Goal: Transaction & Acquisition: Purchase product/service

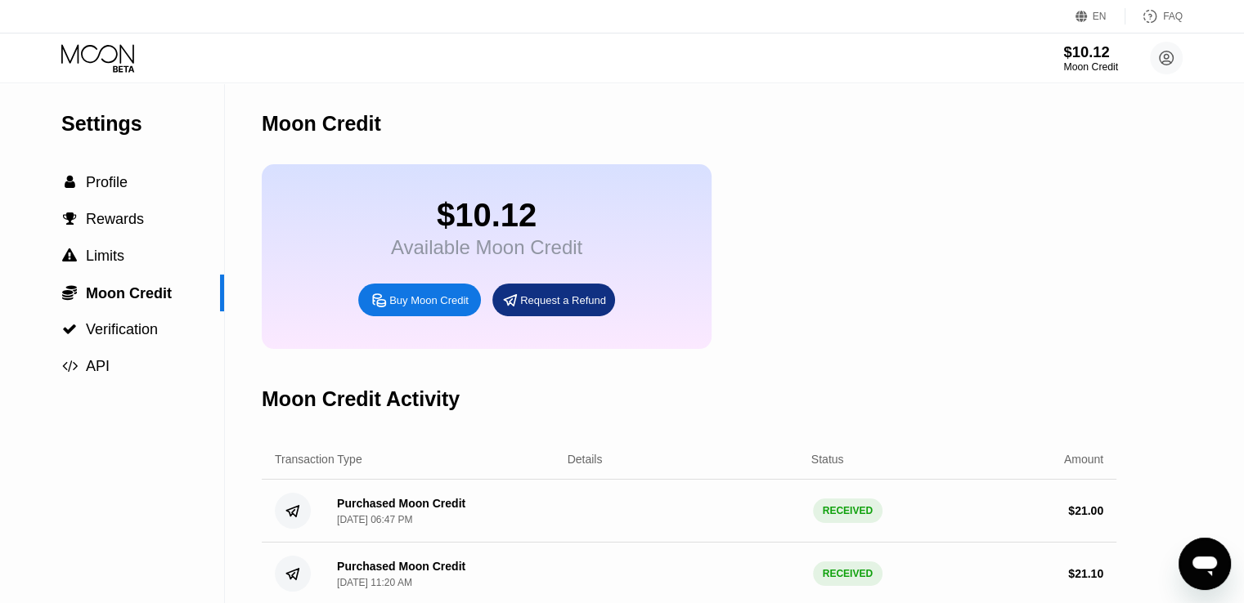
click at [851, 45] on div "$10.12" at bounding box center [1090, 51] width 55 height 17
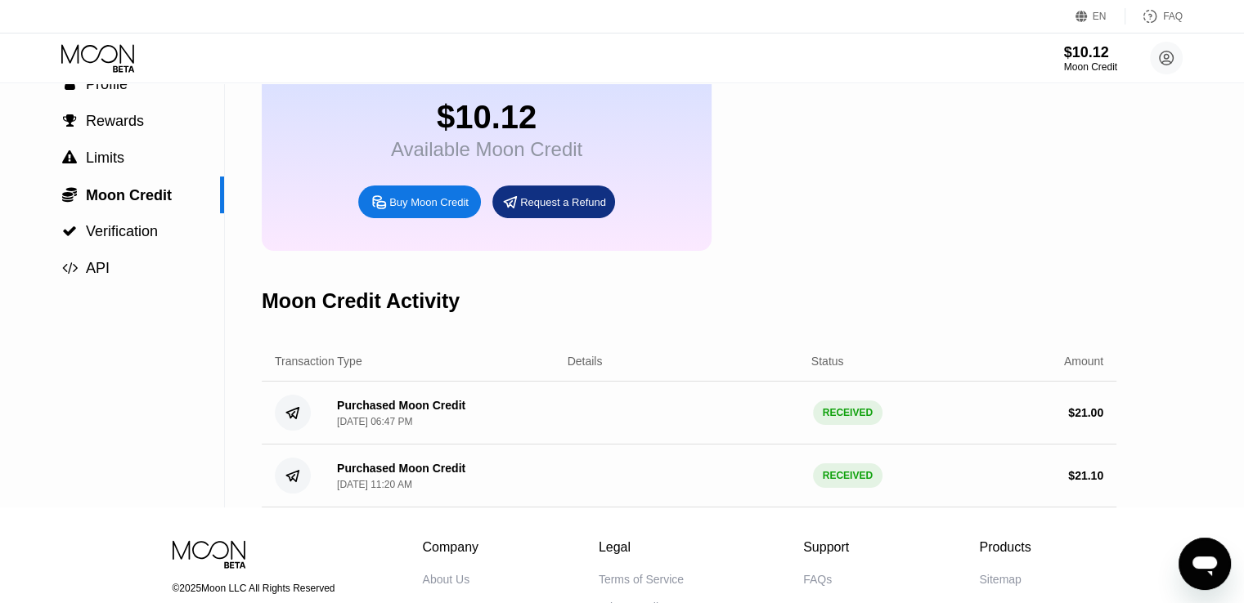
scroll to position [131, 0]
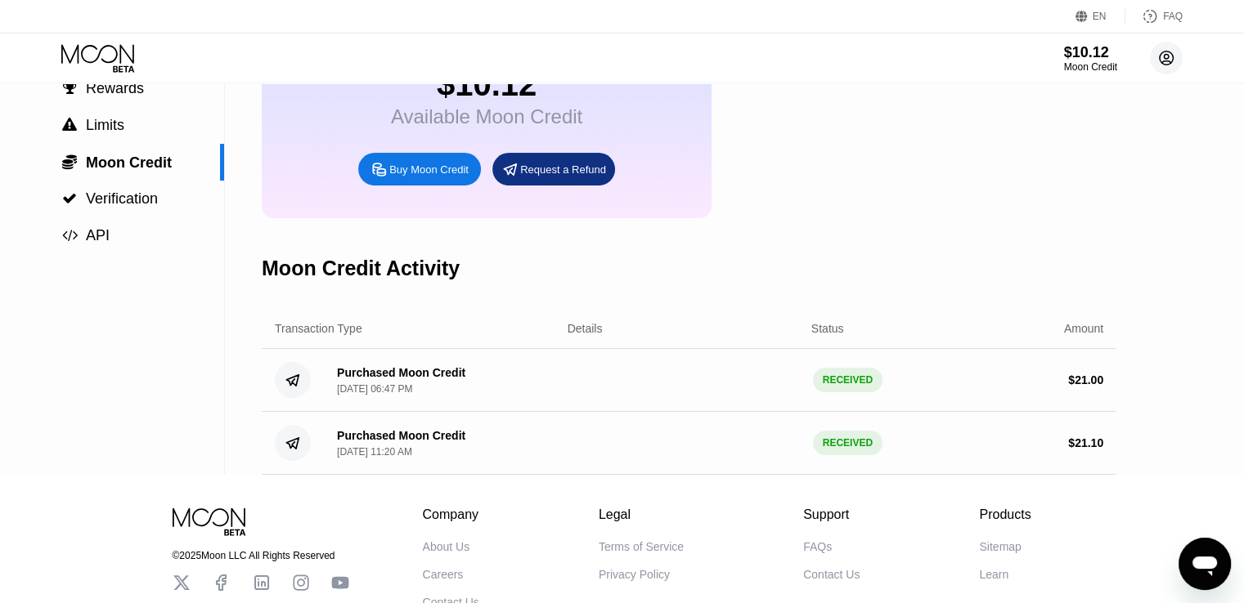
click at [851, 57] on icon at bounding box center [1166, 59] width 14 height 14
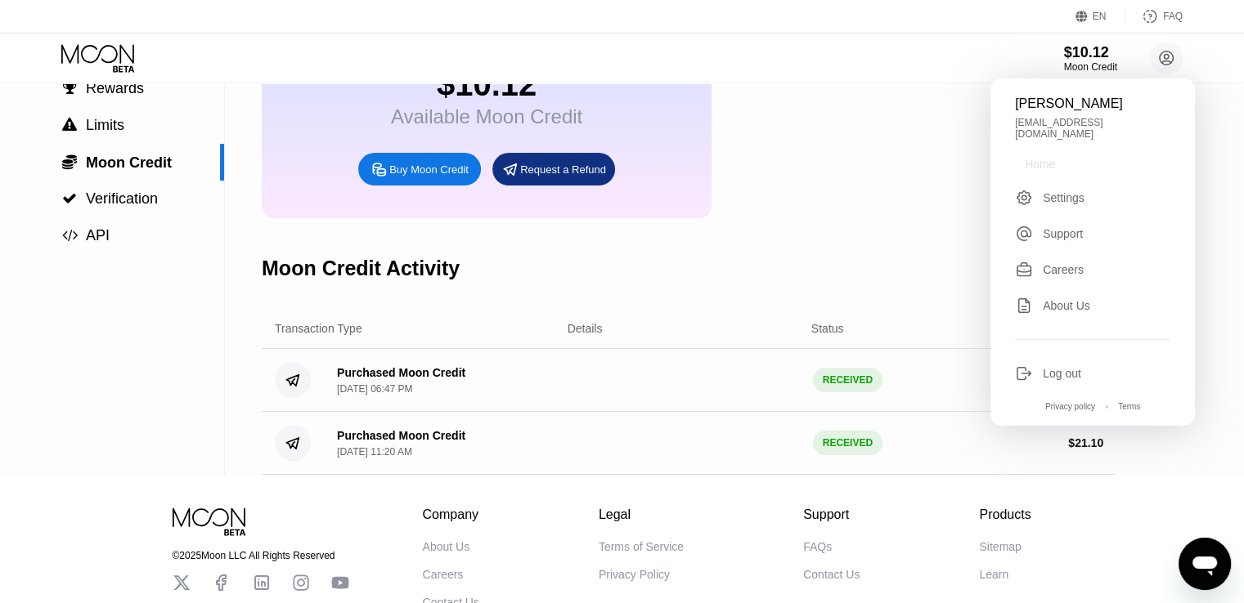
click at [851, 161] on div "Home" at bounding box center [1039, 164] width 30 height 13
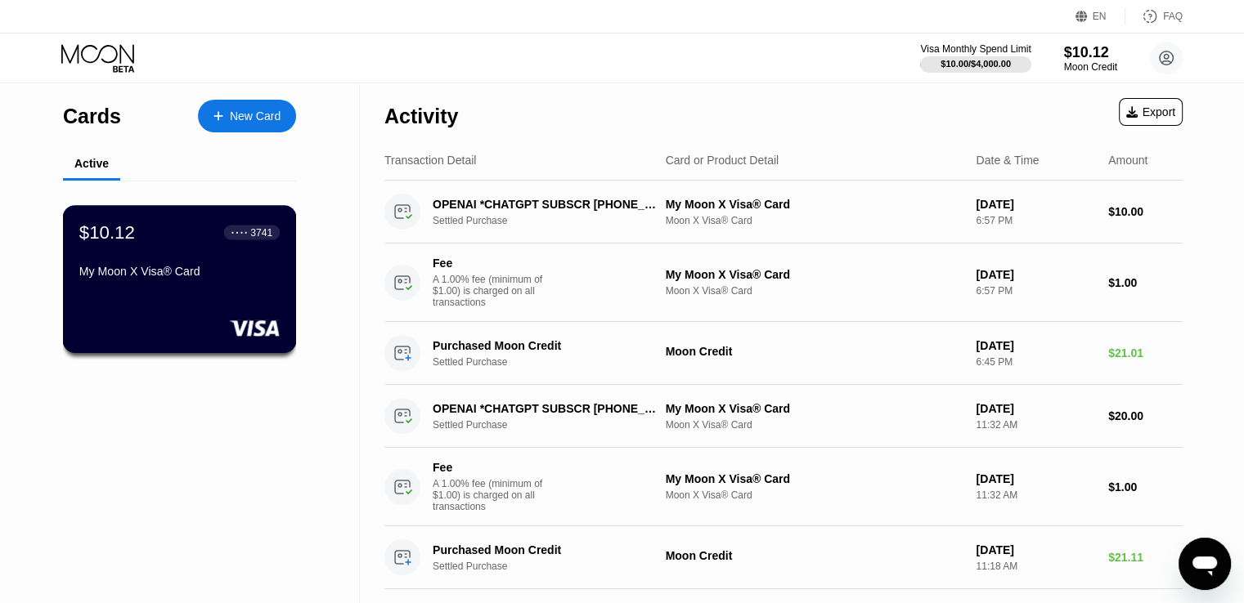
click at [180, 298] on div "$10.12 ● ● ● ● 3741 My Moon X Visa® Card" at bounding box center [180, 279] width 234 height 148
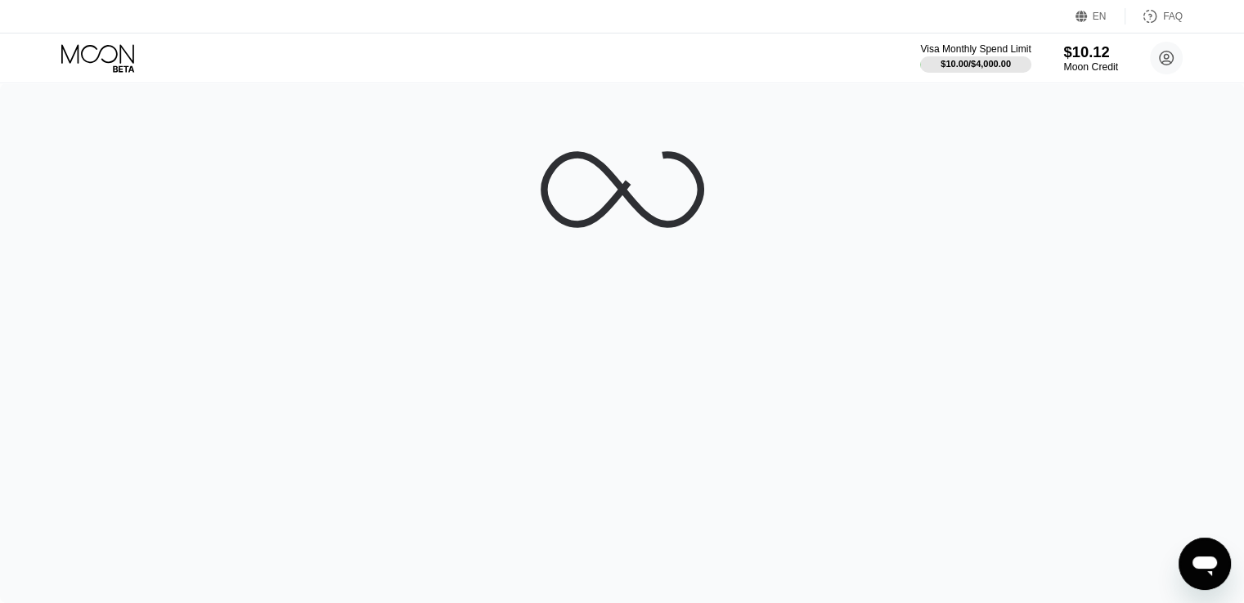
click at [851, 60] on div "$10.12" at bounding box center [1090, 51] width 55 height 17
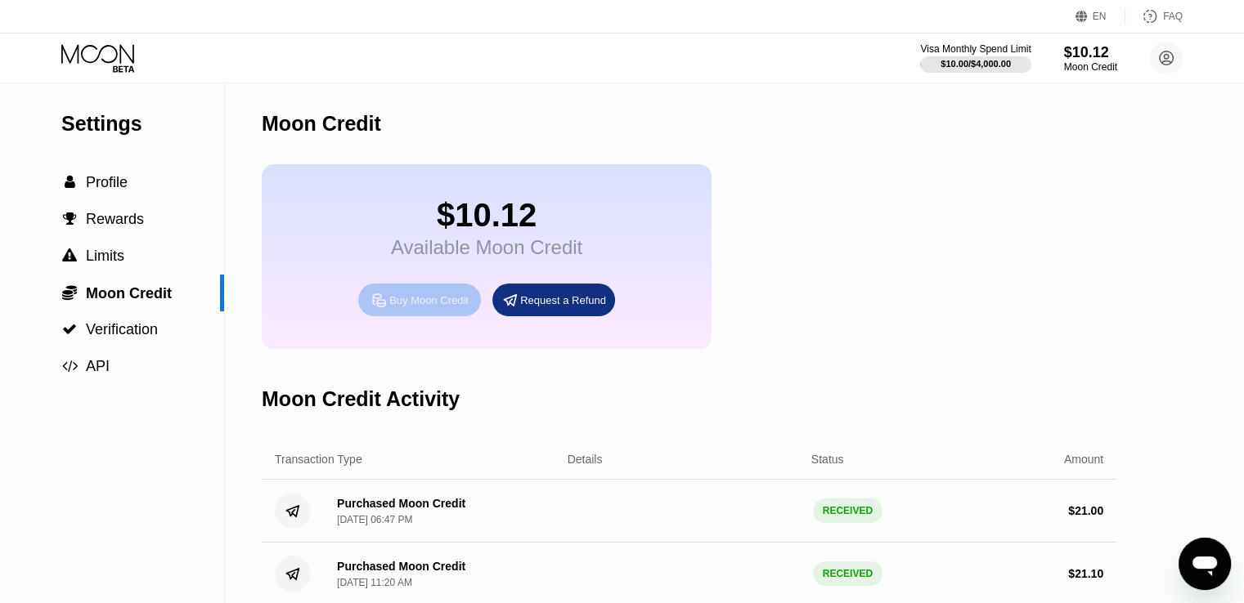
click at [414, 307] on div "Buy Moon Credit" at bounding box center [428, 301] width 79 height 14
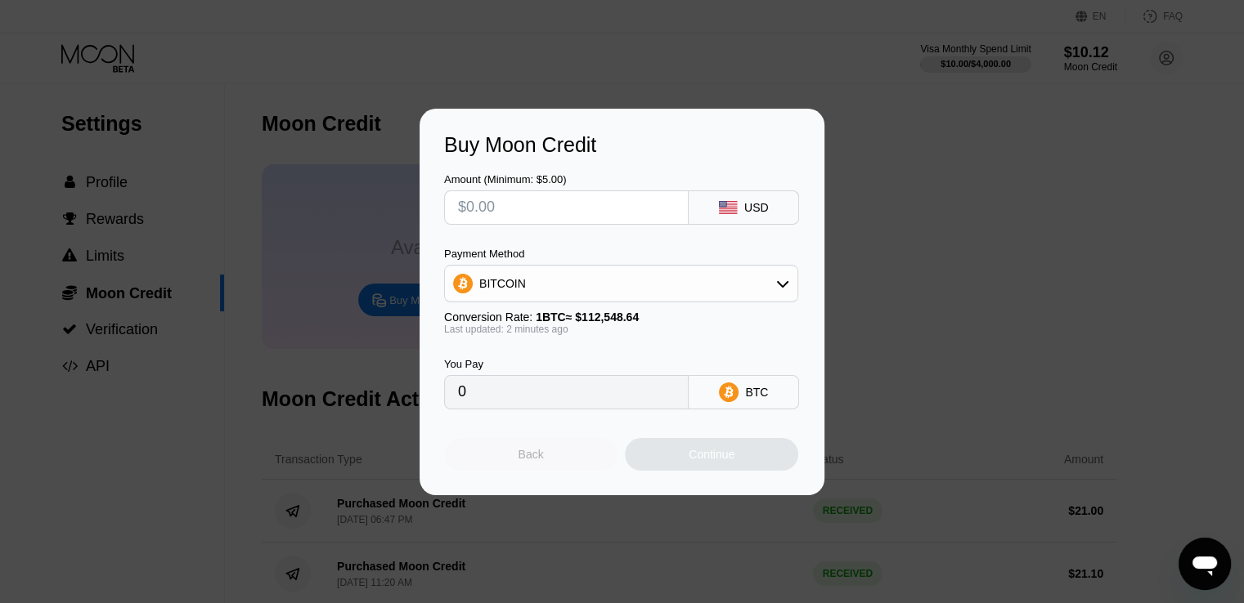
click at [514, 449] on div "Back" at bounding box center [530, 454] width 173 height 33
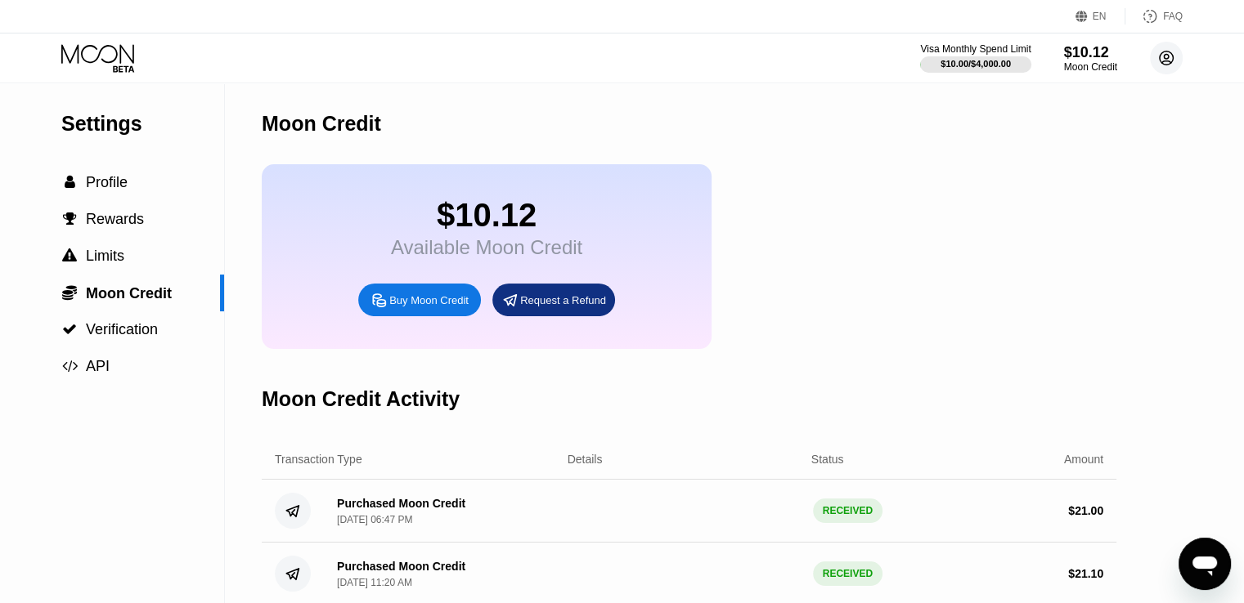
click at [851, 58] on circle at bounding box center [1166, 58] width 33 height 33
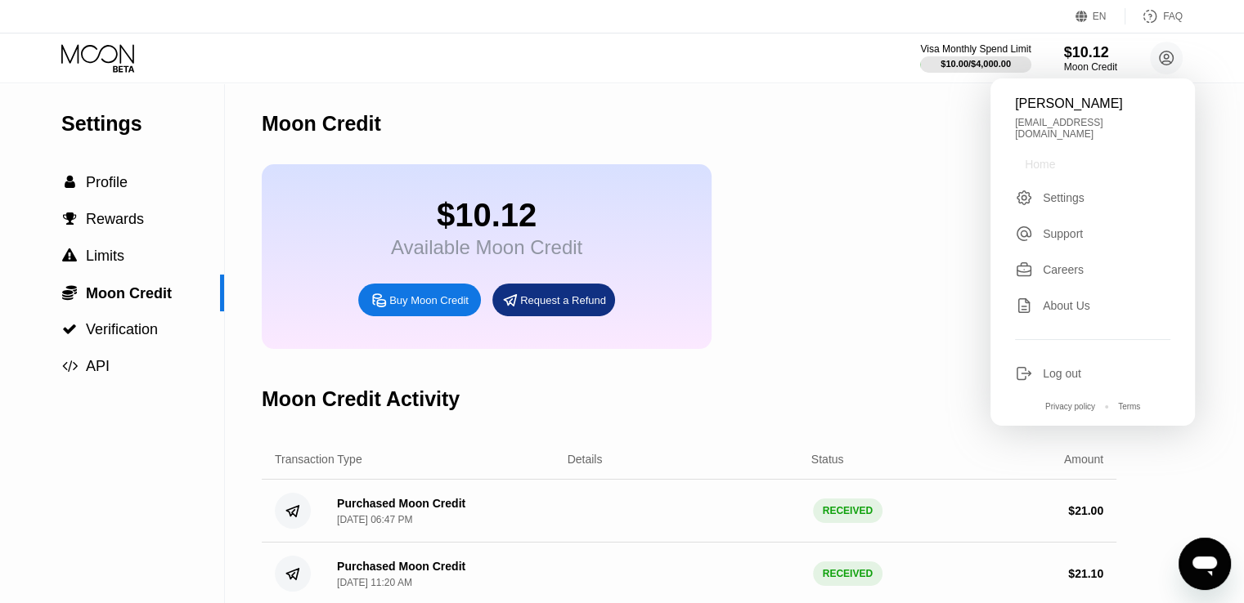
click at [851, 158] on div "Home" at bounding box center [1039, 164] width 30 height 13
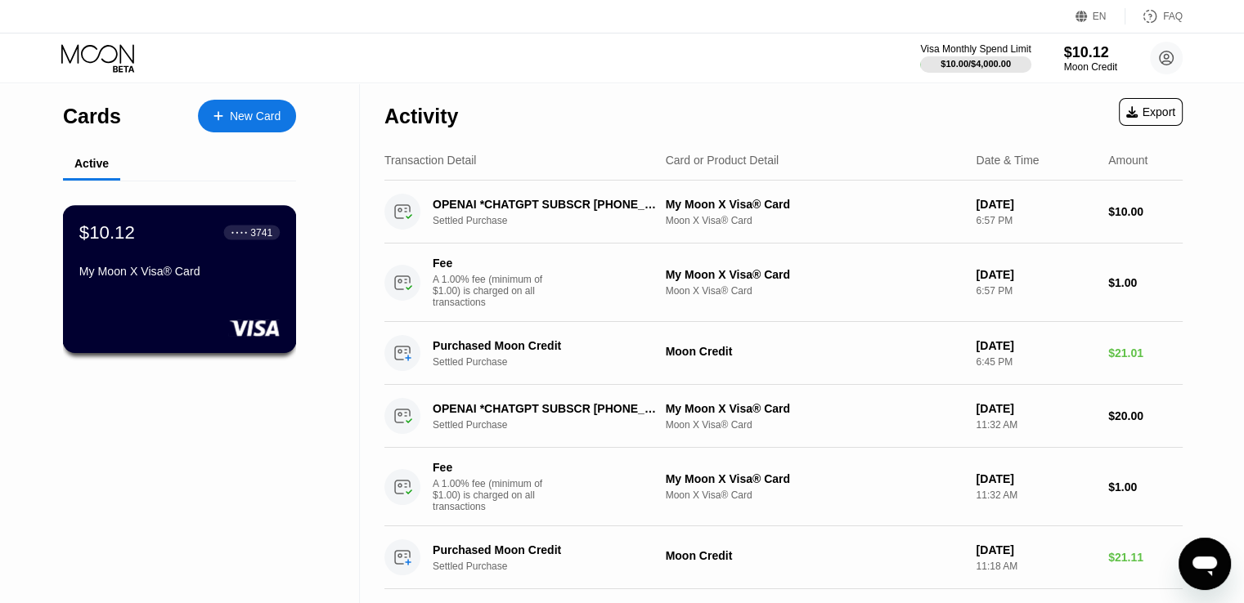
click at [167, 254] on div "$10.12 ● ● ● ● 3741 My Moon X Visa® Card" at bounding box center [179, 253] width 200 height 63
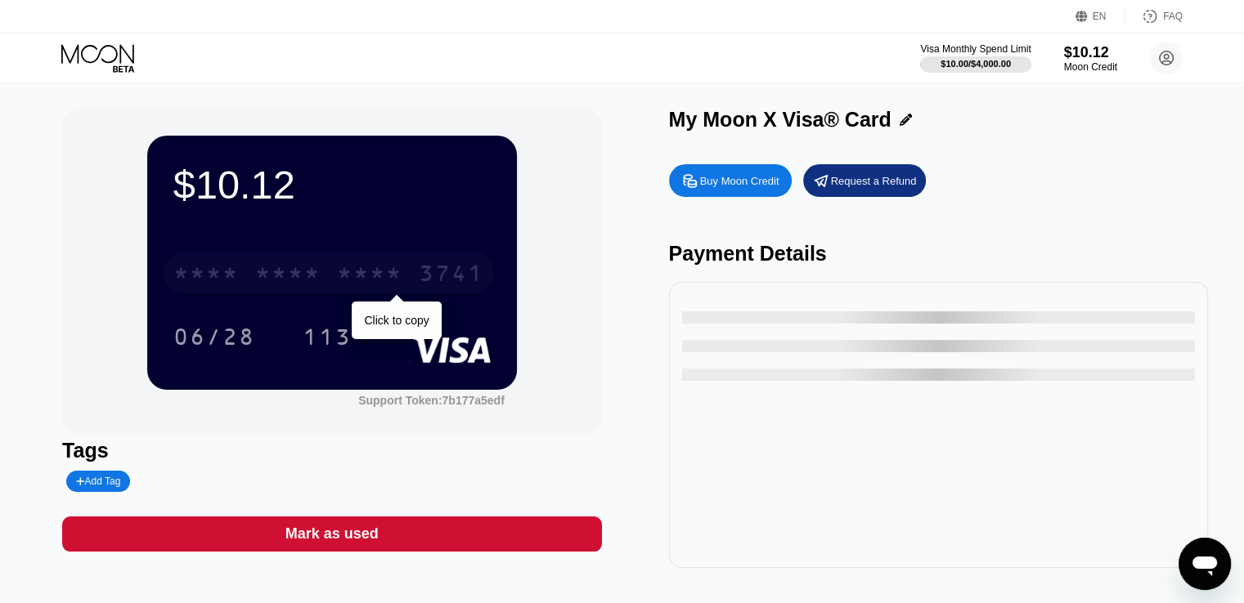
click at [234, 259] on div "* * * * * * * * * * * * 3741" at bounding box center [329, 273] width 330 height 41
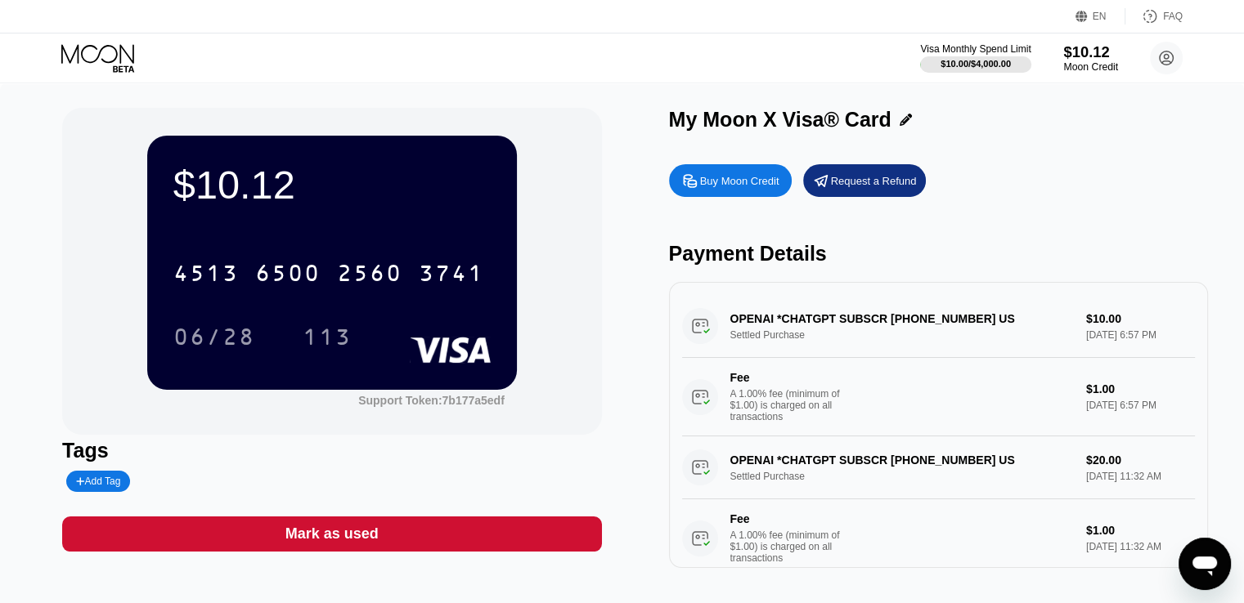
click at [851, 50] on div "$10.12" at bounding box center [1090, 51] width 55 height 17
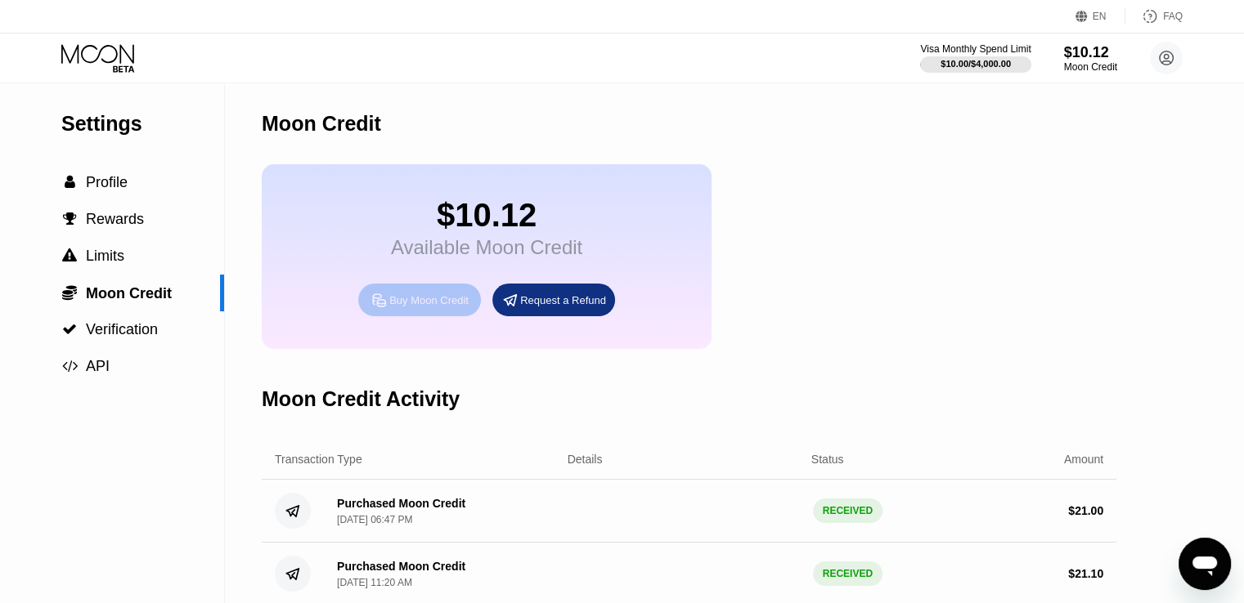
click at [402, 307] on div "Buy Moon Credit" at bounding box center [428, 301] width 79 height 14
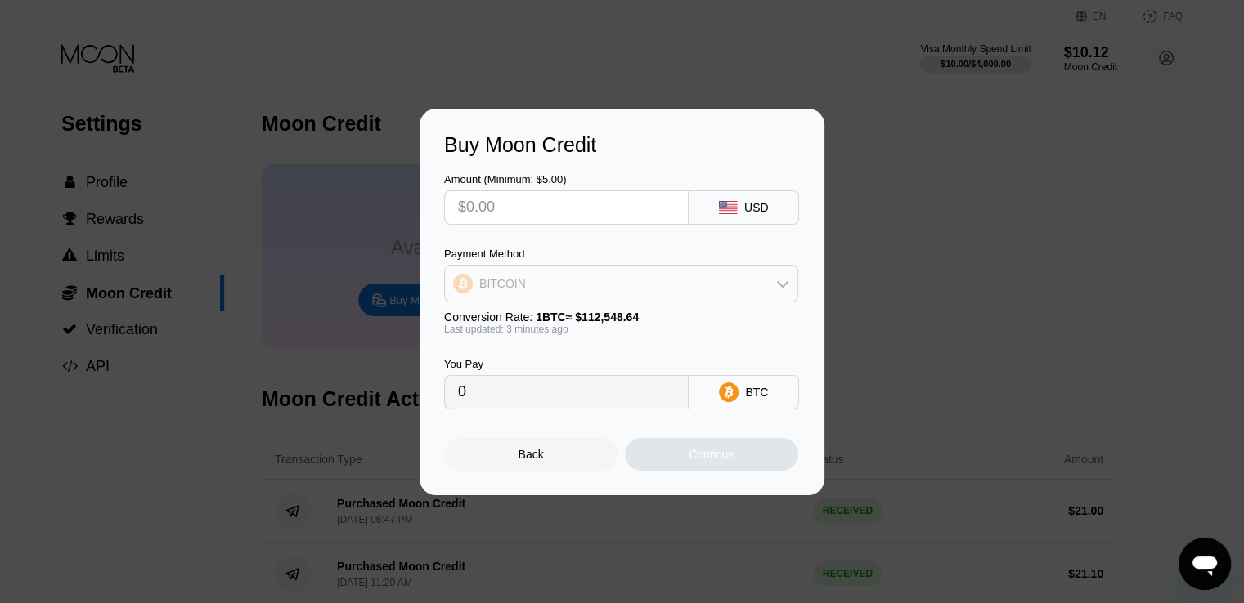
click at [552, 287] on div "BITCOIN" at bounding box center [621, 283] width 352 height 33
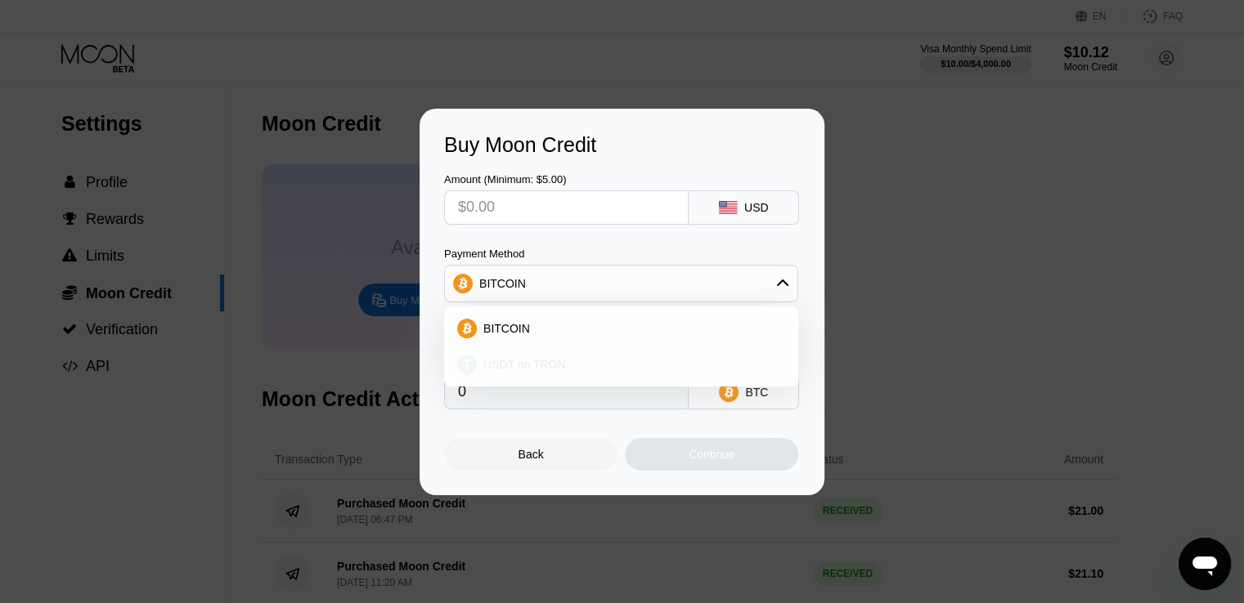
click at [507, 364] on span "USDT on TRON" at bounding box center [524, 364] width 83 height 13
type input "0.00"
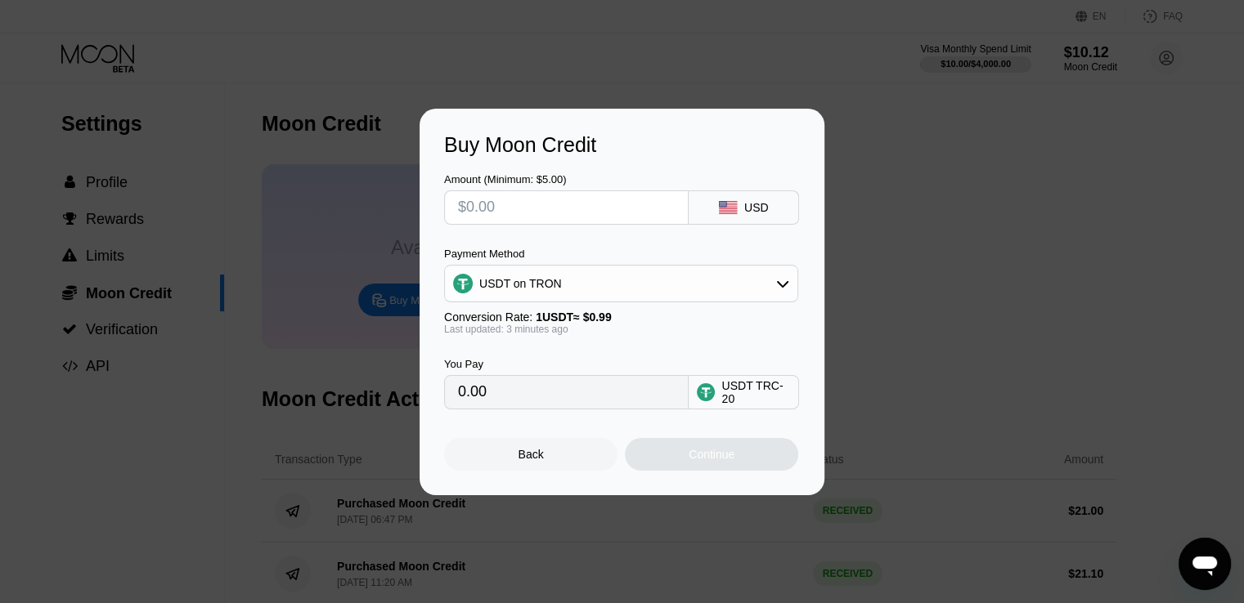
click at [516, 404] on input "0.00" at bounding box center [566, 392] width 217 height 33
click at [515, 404] on input "0.00" at bounding box center [566, 392] width 217 height 33
click at [496, 204] on input "text" at bounding box center [566, 207] width 217 height 33
type input "$1"
type input "1.01"
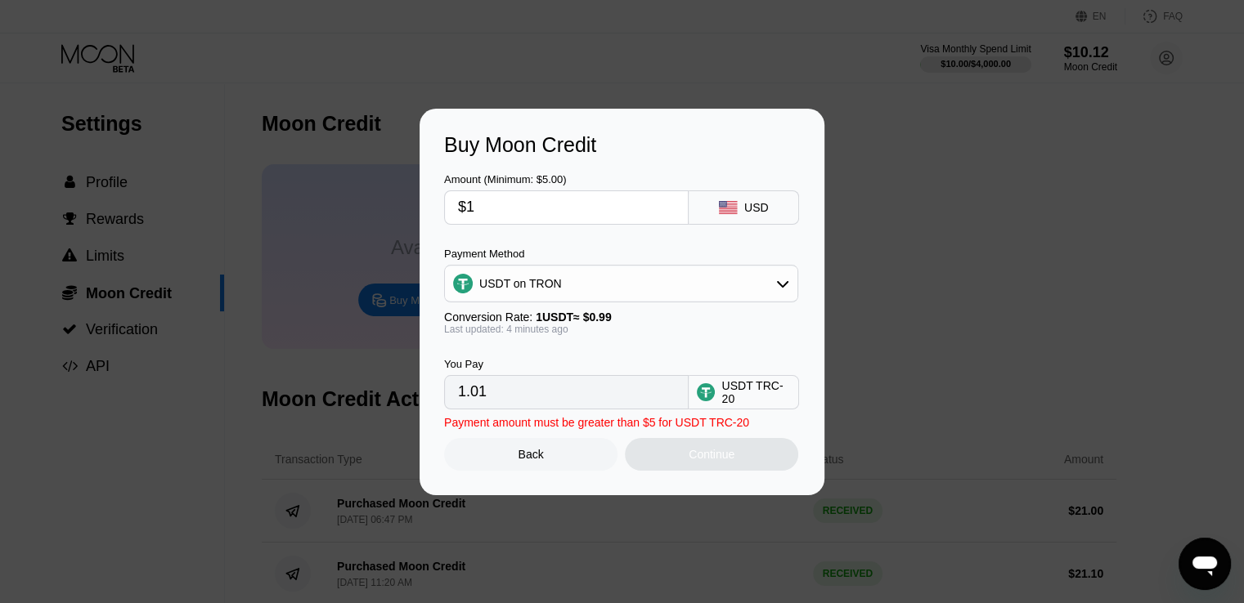
type input "$15"
type input "15.15"
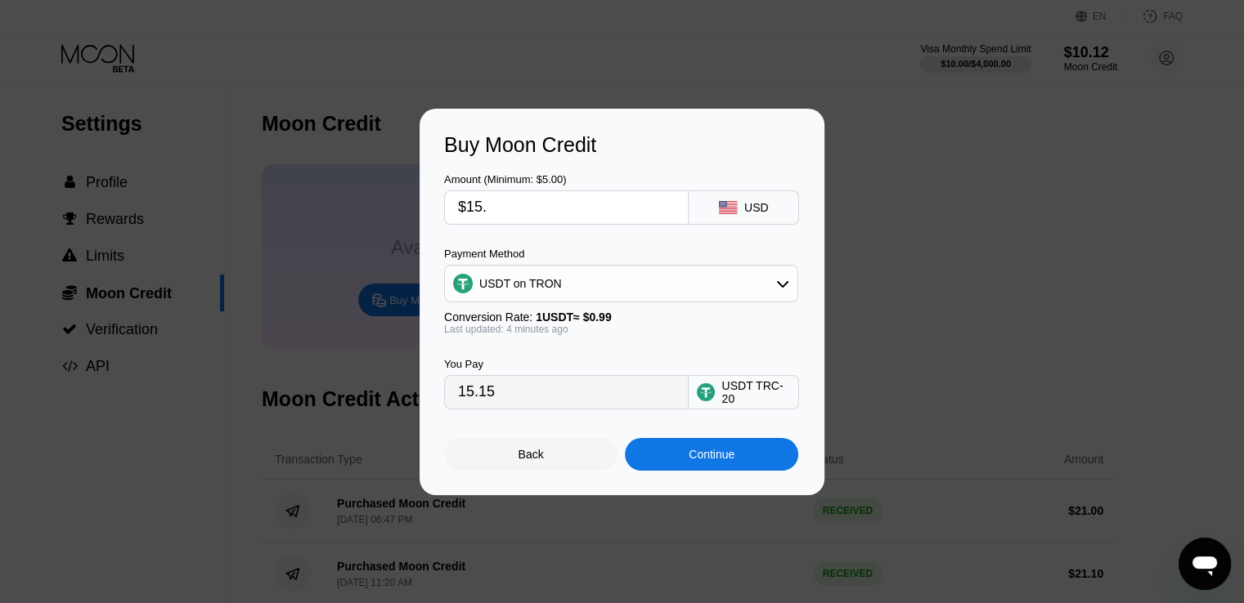
type input "$15.4"
type input "15.56"
click at [522, 207] on input "$15.40" at bounding box center [566, 207] width 217 height 33
type input "$1"
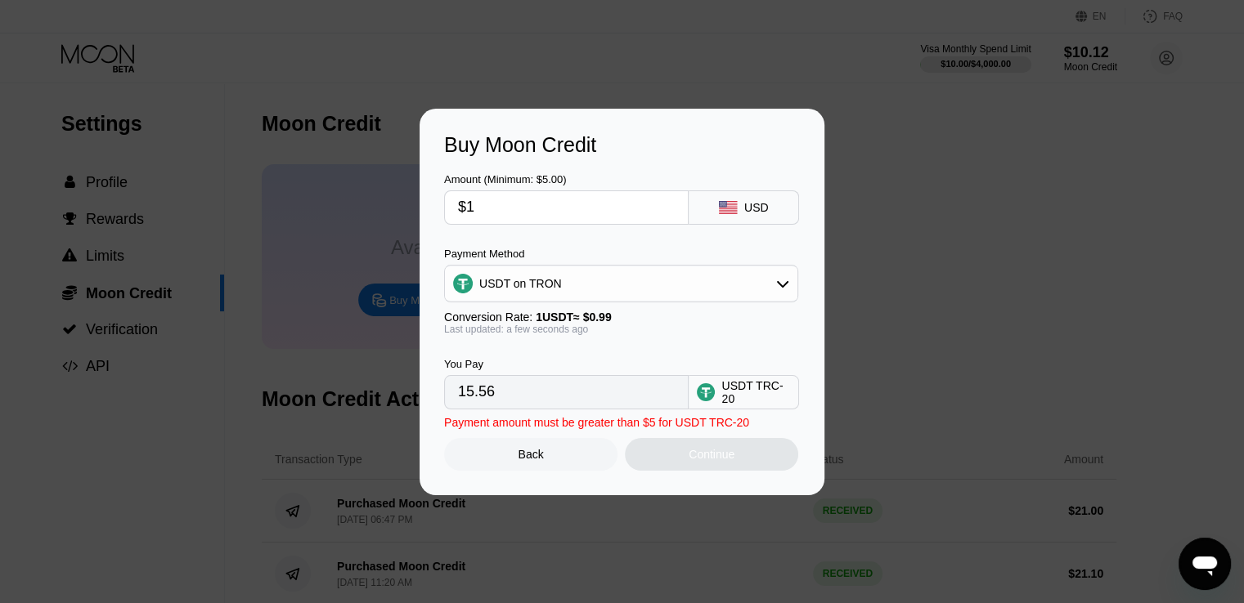
type input "1.01"
type input "0.00"
type input "$16"
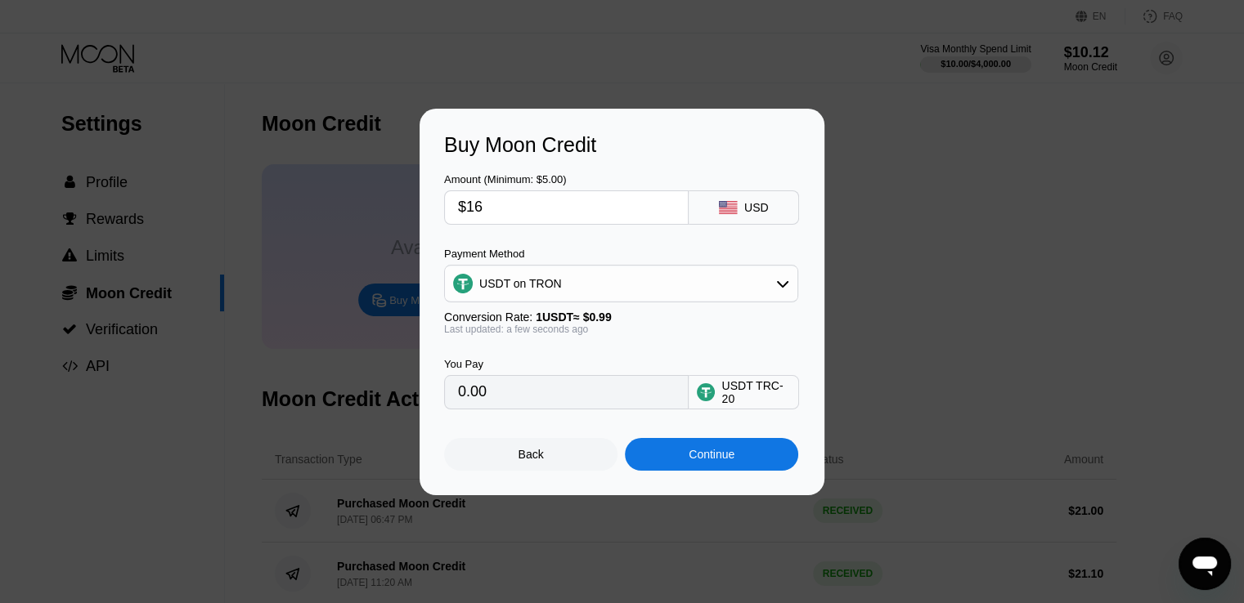
type input "16.16"
type input "$16.4"
type input "16.57"
type input "$16.40"
click at [669, 455] on div "Continue" at bounding box center [711, 454] width 173 height 33
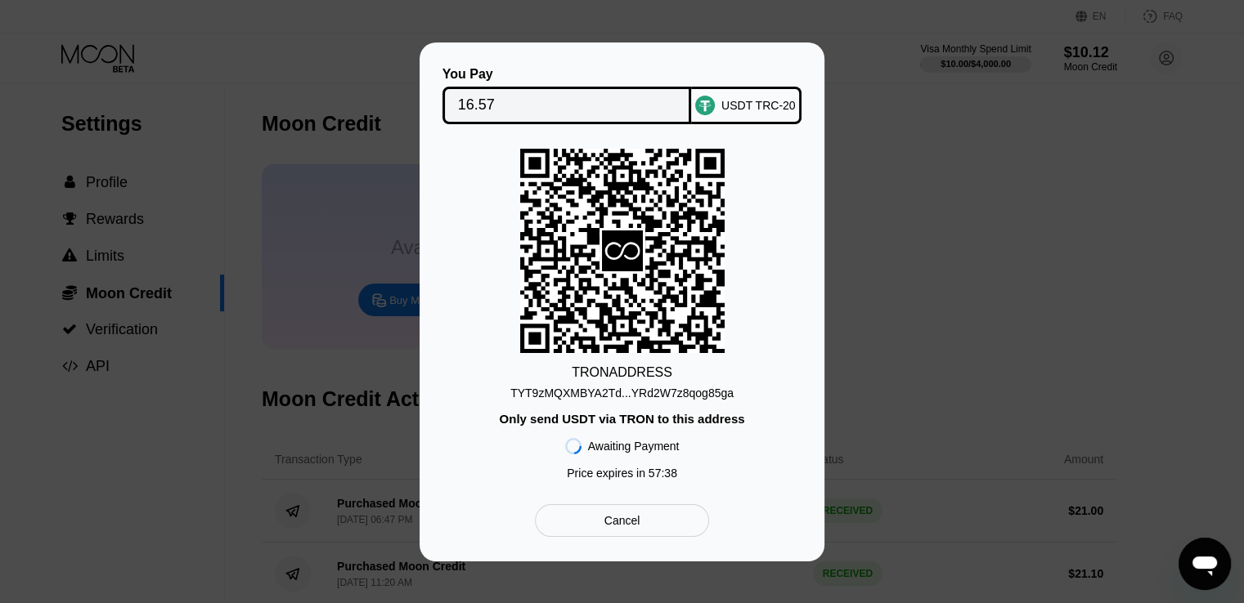
click at [650, 387] on div "TYT9zMQXMBYA2Td...YRd2W7z8qog85ga" at bounding box center [621, 393] width 223 height 13
click at [500, 442] on div "TRON ADDRESS TYT9zMQXMBYA2Td...YRd2W7z8qog85ga Only send USDT via TRON to this …" at bounding box center [622, 318] width 356 height 339
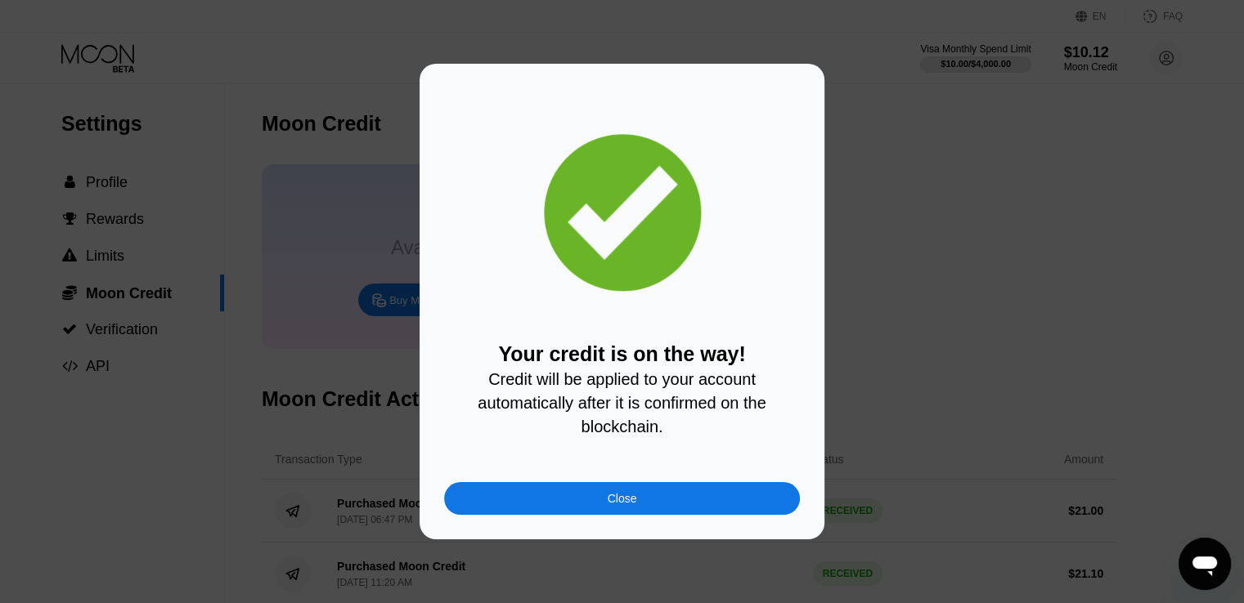
click at [441, 507] on div "Your credit is on the way! Credit will be applied to your account automatically…" at bounding box center [621, 302] width 405 height 476
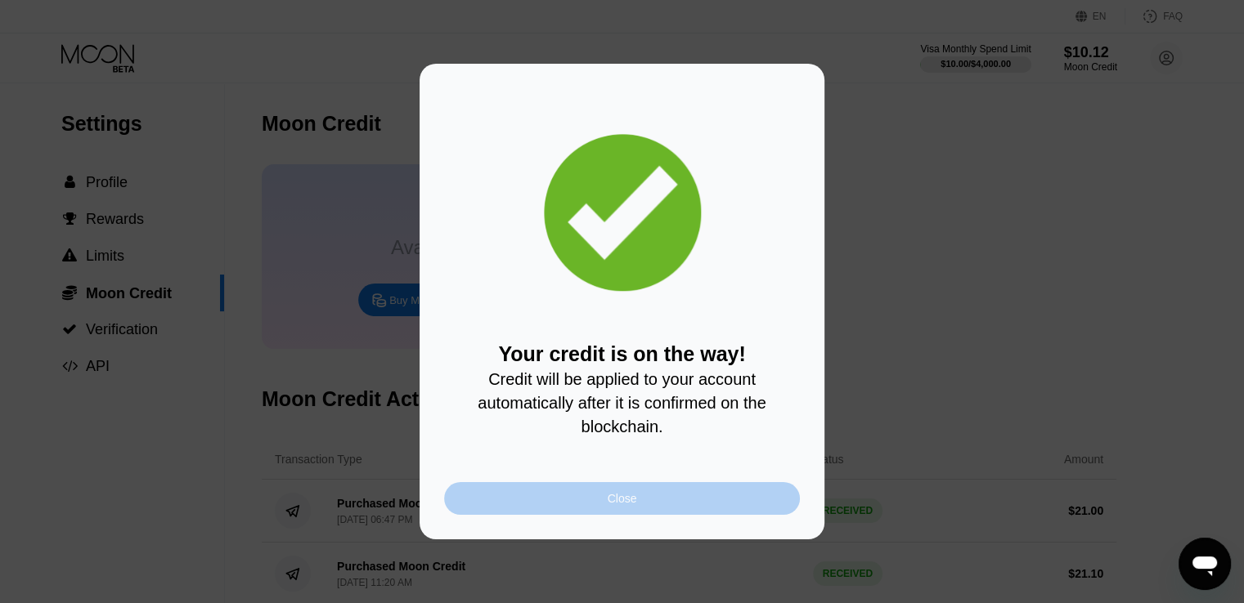
click at [487, 505] on div "Close" at bounding box center [622, 498] width 356 height 33
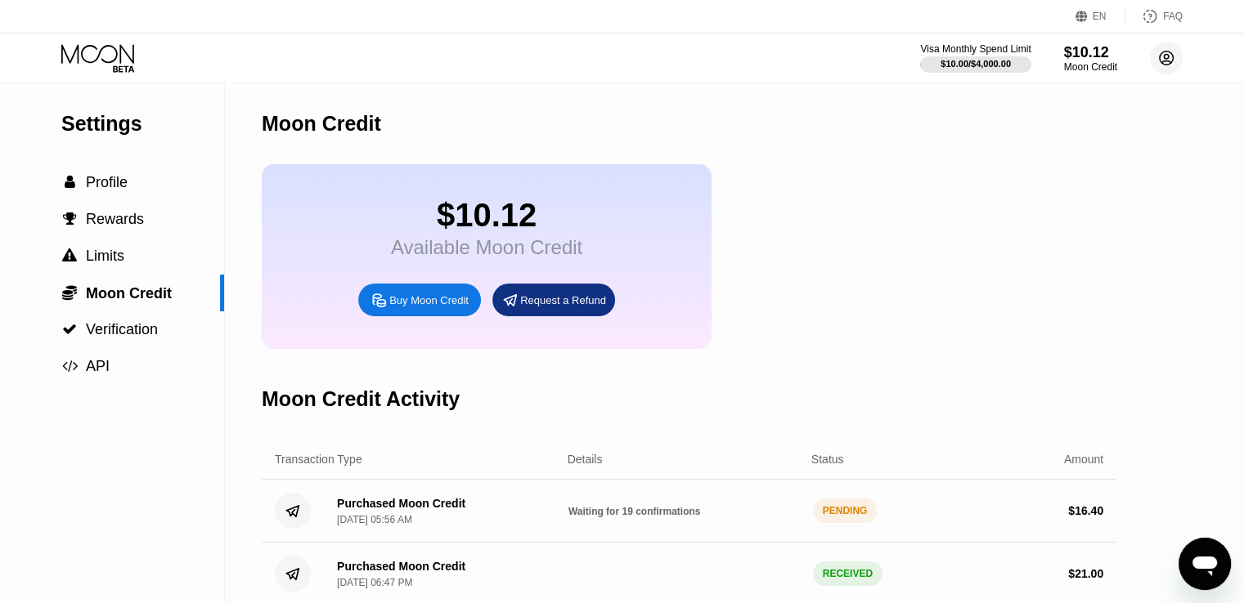
click at [851, 52] on circle at bounding box center [1166, 58] width 33 height 33
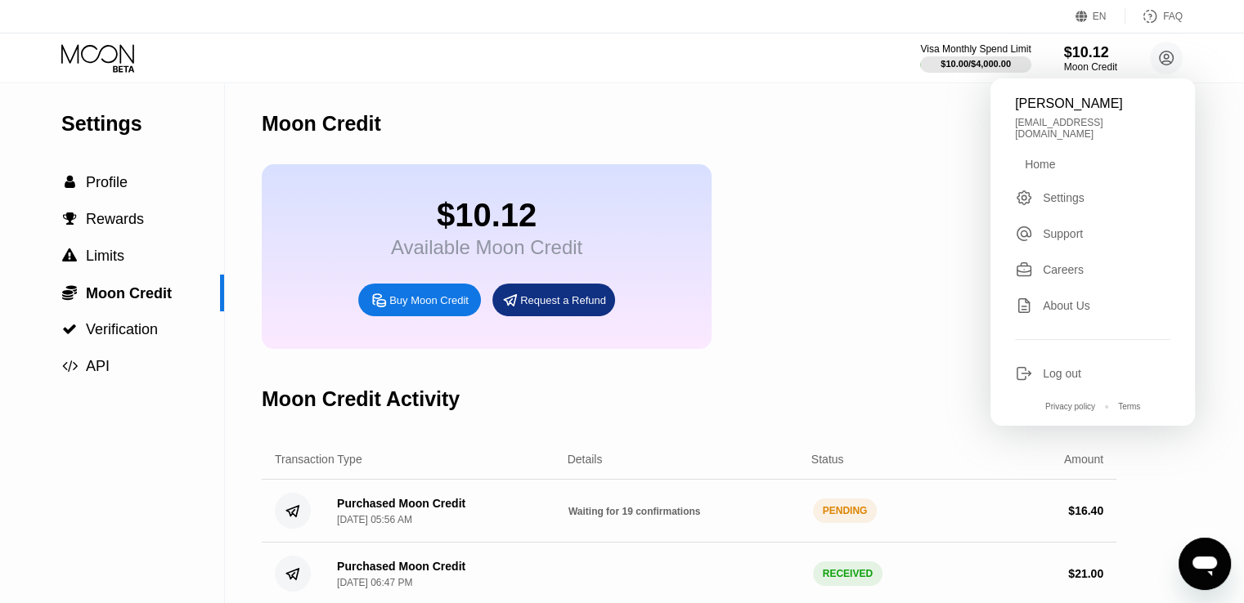
click at [851, 158] on div "Home" at bounding box center [1039, 164] width 30 height 13
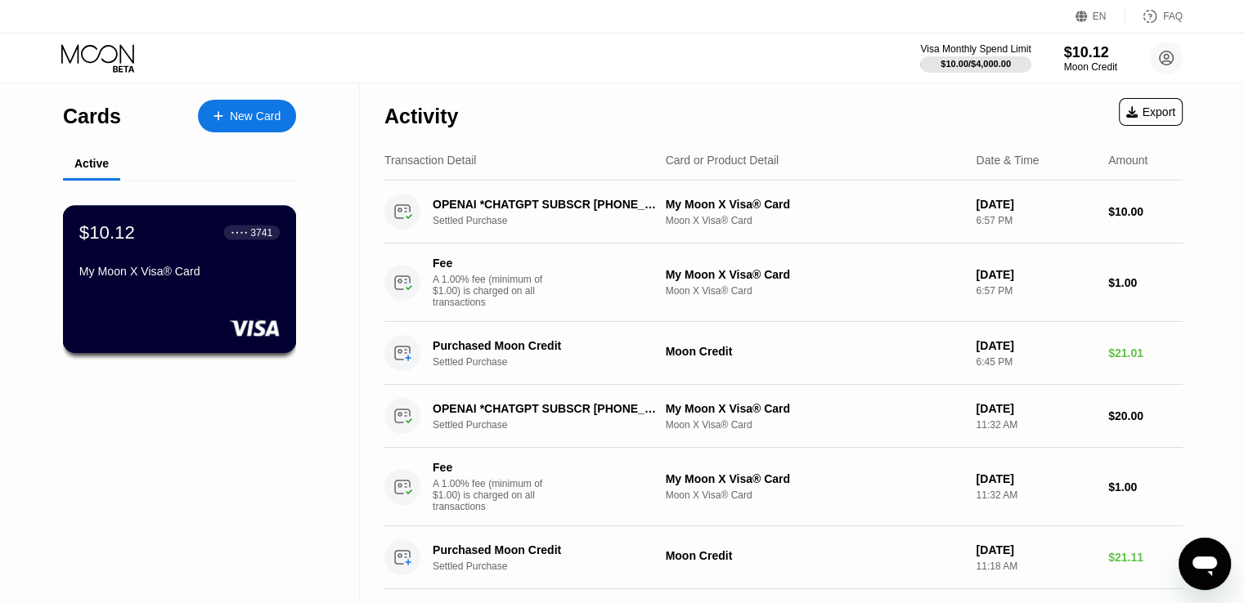
click at [234, 276] on div "My Moon X Visa® Card" at bounding box center [179, 271] width 200 height 13
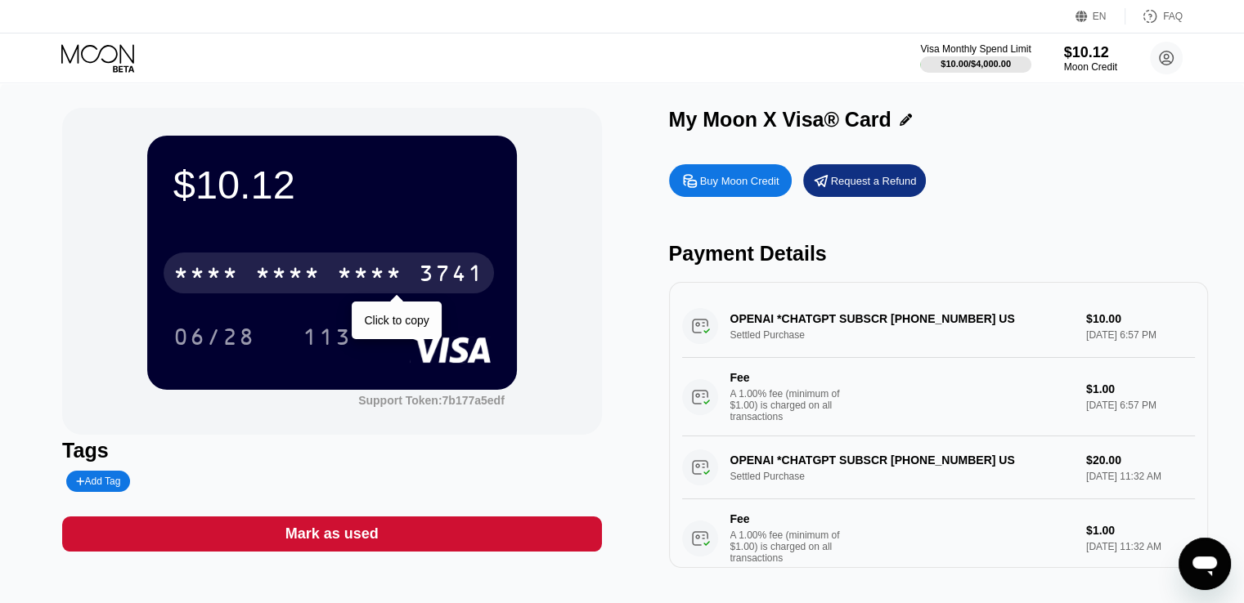
click at [337, 283] on div "* * * *" at bounding box center [369, 275] width 65 height 26
